Goal: Information Seeking & Learning: Find specific fact

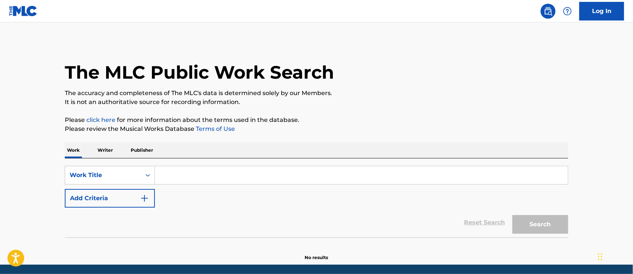
click at [200, 171] on input "Search Form" at bounding box center [361, 175] width 413 height 18
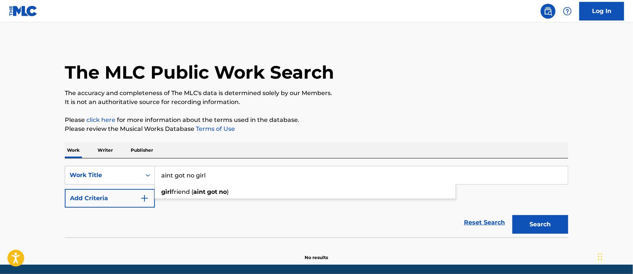
type input "aint got no girl"
click at [512, 215] on button "Search" at bounding box center [540, 224] width 56 height 19
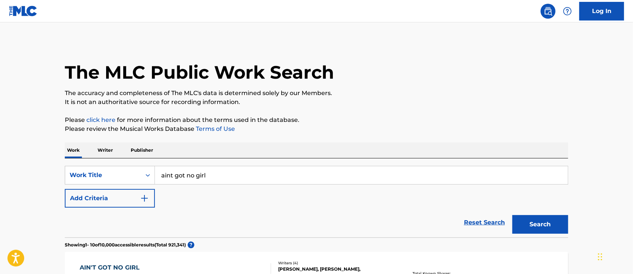
scroll to position [50, 0]
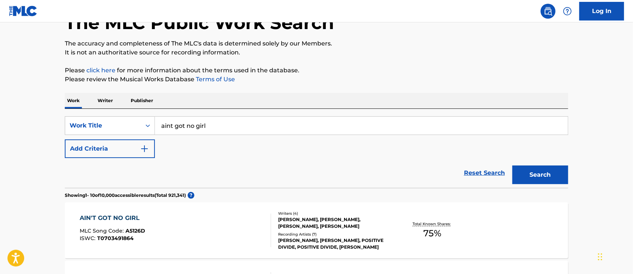
click at [117, 219] on div "AIN'T GOT NO GIRL" at bounding box center [113, 217] width 66 height 9
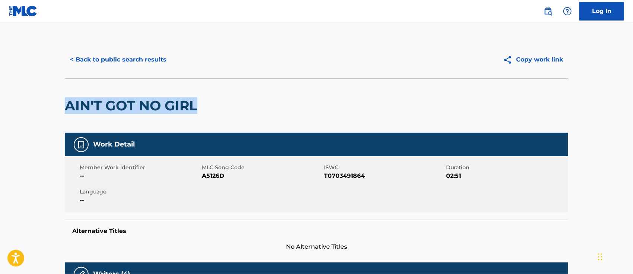
drag, startPoint x: 217, startPoint y: 105, endPoint x: 69, endPoint y: 99, distance: 148.3
click at [69, 99] on div "AIN'T GOT NO GIRL" at bounding box center [316, 105] width 503 height 54
copy h2 "AIN'T GOT NO GIRL"
click at [123, 57] on button "< Back to public search results" at bounding box center [118, 59] width 107 height 19
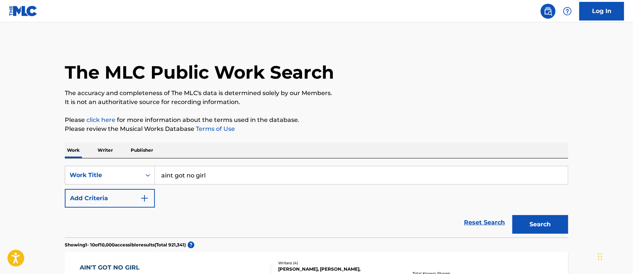
scroll to position [50, 0]
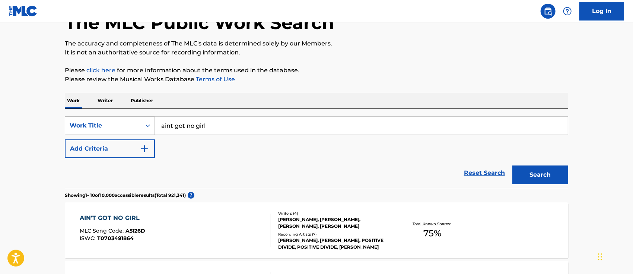
drag, startPoint x: 229, startPoint y: 125, endPoint x: 134, endPoint y: 121, distance: 95.4
click at [134, 121] on div "SearchWithCriteriaad744508-2f88-4939-b314-8029edc06434 Work Title aint got no g…" at bounding box center [316, 125] width 503 height 19
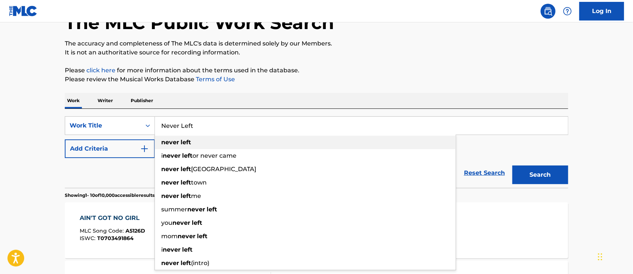
click at [177, 143] on strong "never" at bounding box center [170, 142] width 18 height 7
type input "never left"
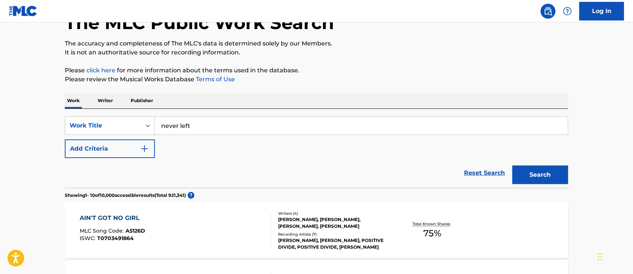
click at [143, 150] on img "Search Form" at bounding box center [144, 148] width 9 height 9
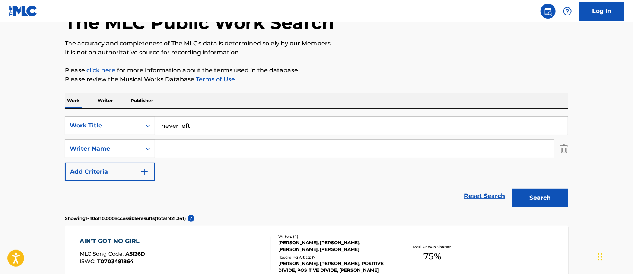
click at [167, 145] on input "Search Form" at bounding box center [354, 149] width 399 height 18
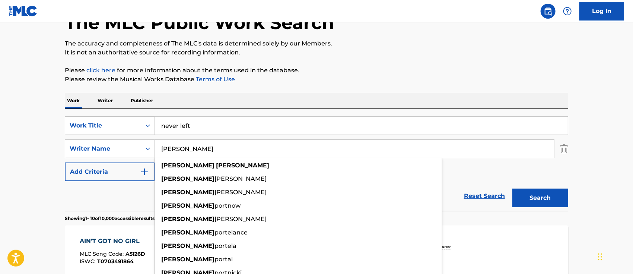
type input "[PERSON_NAME]"
click at [512, 188] on button "Search" at bounding box center [540, 197] width 56 height 19
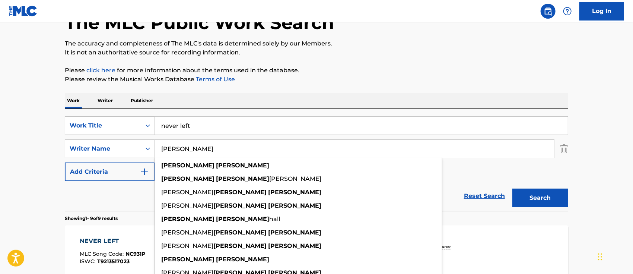
click at [491, 234] on div "NEVER LEFT MLC Song Code : NC931P ISWC : T9213517023 Writers ( 5 ) [PERSON_NAME…" at bounding box center [316, 253] width 503 height 56
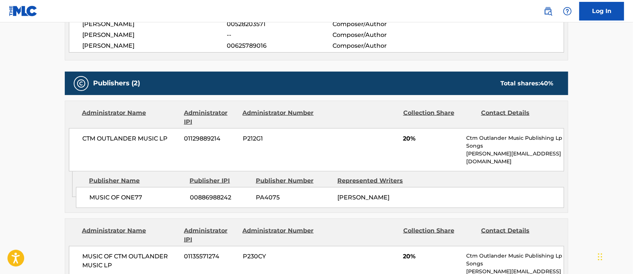
scroll to position [447, 0]
